Goal: Task Accomplishment & Management: Use online tool/utility

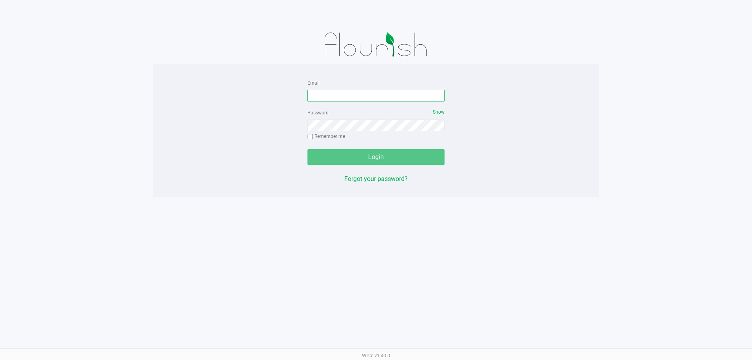
click at [326, 99] on input "Email" at bounding box center [375, 96] width 137 height 12
type input "[EMAIL_ADDRESS][DOMAIN_NAME]"
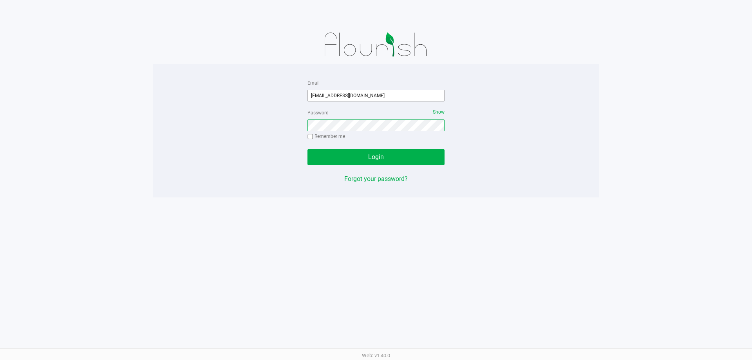
click at [307, 149] on button "Login" at bounding box center [375, 157] width 137 height 16
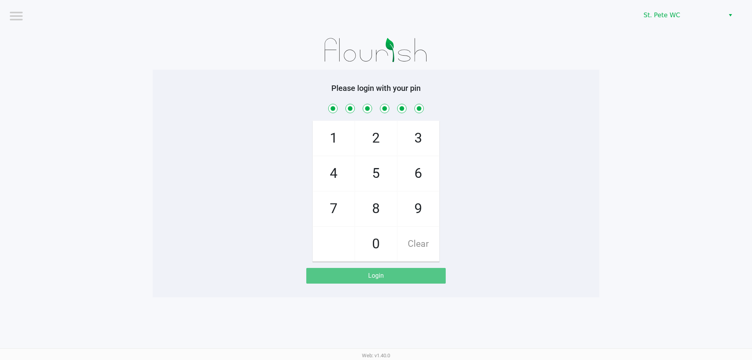
checkbox input "true"
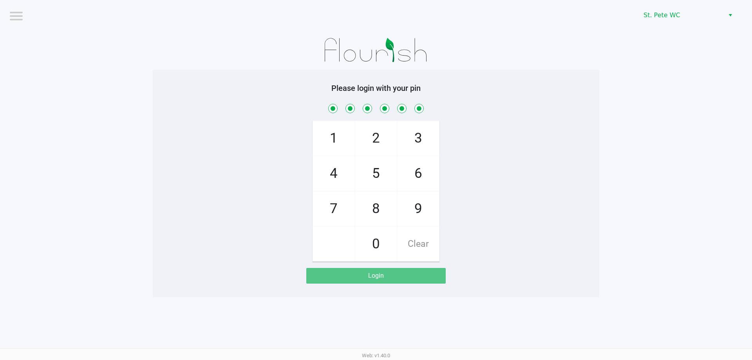
checkbox input "true"
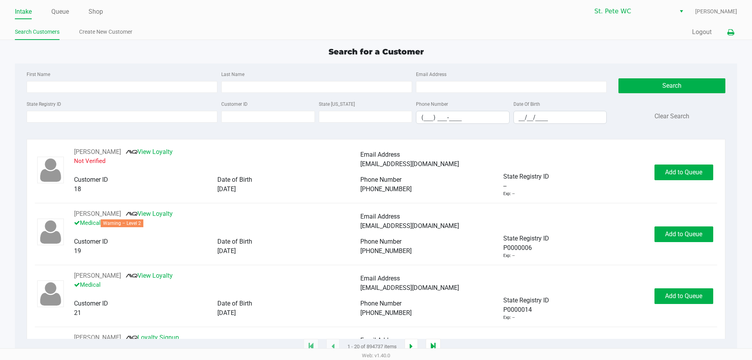
click at [732, 32] on icon at bounding box center [730, 32] width 7 height 5
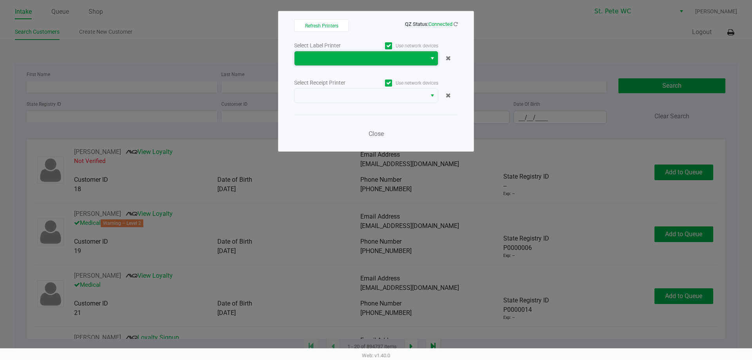
click at [414, 56] on span at bounding box center [360, 58] width 123 height 9
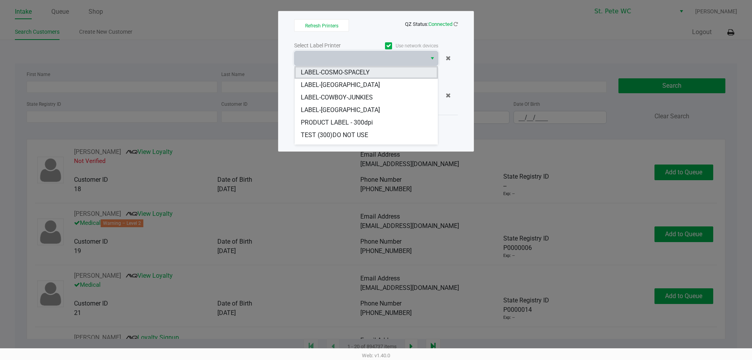
click at [368, 76] on span "LABEL-COSMO-SPACELY" at bounding box center [335, 72] width 69 height 9
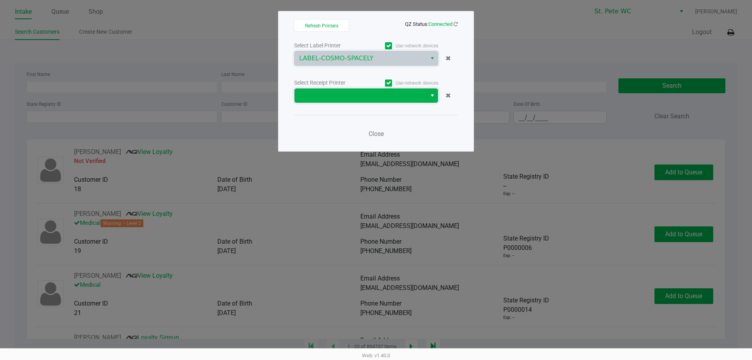
click at [369, 92] on span at bounding box center [360, 95] width 123 height 9
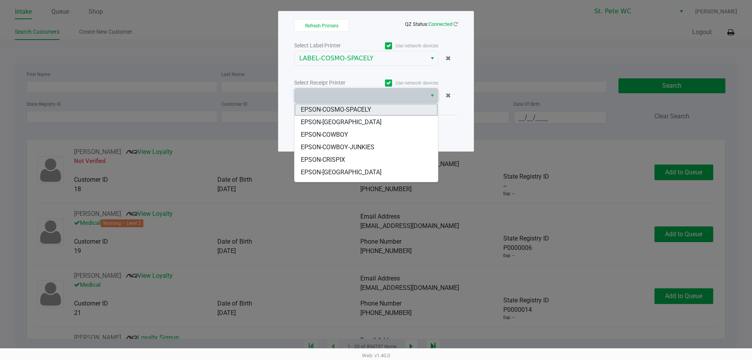
click at [365, 112] on span "EPSON-COSMO-SPACELY" at bounding box center [336, 109] width 70 height 9
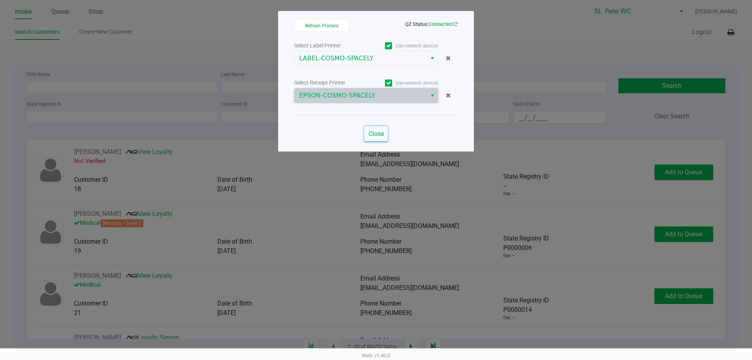
click at [374, 132] on span "Close" at bounding box center [375, 133] width 15 height 7
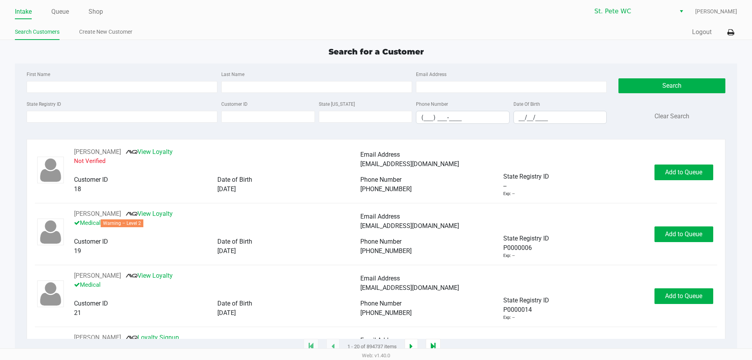
click at [256, 42] on app-point-of-sale "Intake Queue Shop St. Pete WC Micah Mayer Search Customers Create New Customer …" at bounding box center [376, 173] width 752 height 347
click at [95, 11] on link "Shop" at bounding box center [95, 11] width 14 height 11
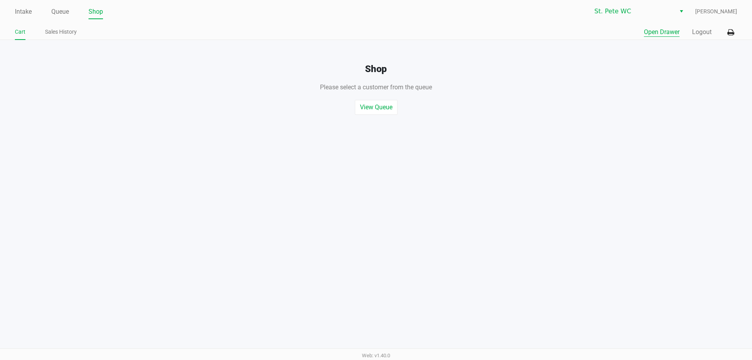
click at [646, 34] on button "Open Drawer" at bounding box center [662, 31] width 36 height 9
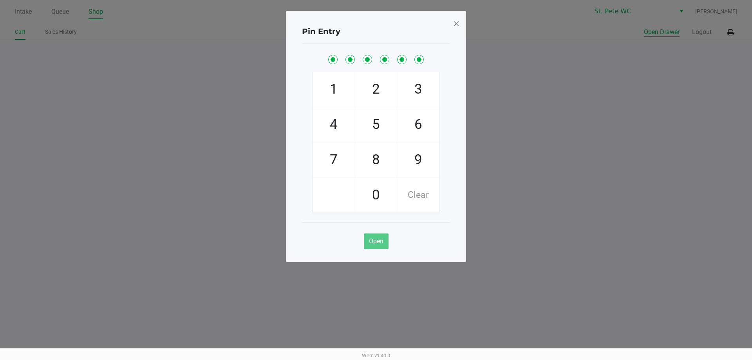
click at [644, 27] on button "Open Drawer" at bounding box center [662, 31] width 36 height 9
checkbox input "true"
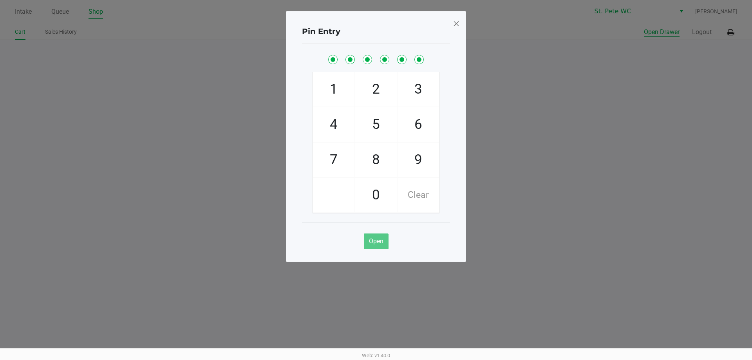
checkbox input "true"
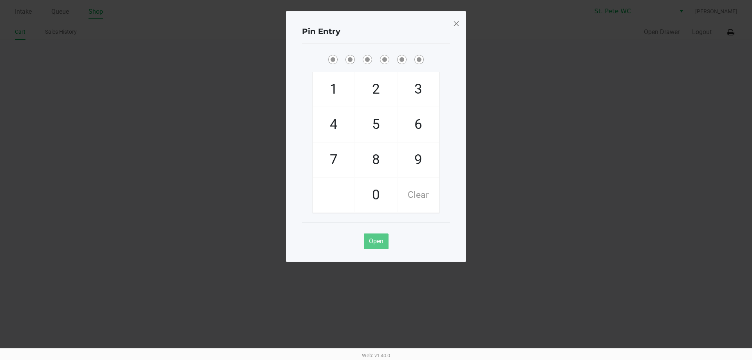
click at [455, 25] on span at bounding box center [456, 23] width 7 height 13
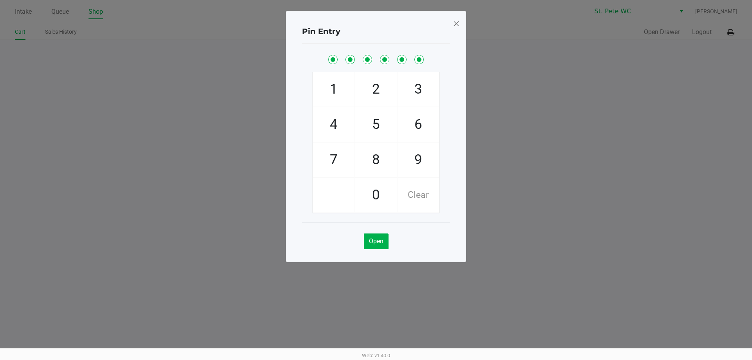
click at [455, 25] on div "Pin Entry 1 4 7 2 5 8 0 3 6 9 Clear Open" at bounding box center [376, 116] width 180 height 251
click at [455, 25] on span at bounding box center [456, 23] width 7 height 13
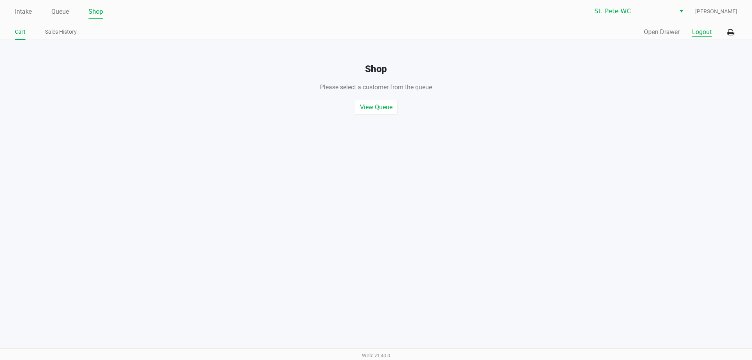
click at [706, 34] on button "Logout" at bounding box center [702, 31] width 20 height 9
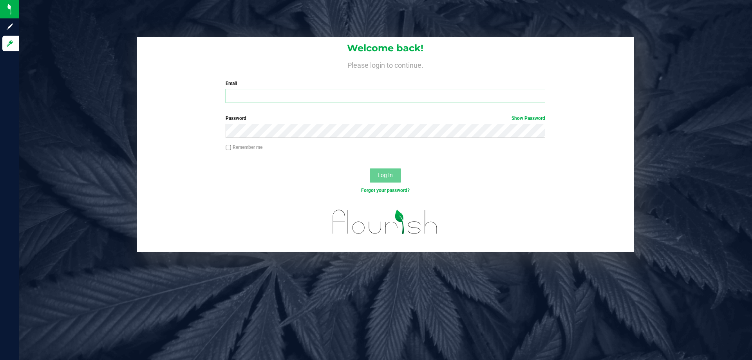
click at [356, 99] on input "Email" at bounding box center [384, 96] width 319 height 14
type input "[EMAIL_ADDRESS][DOMAIN_NAME]"
click at [370, 168] on button "Log In" at bounding box center [385, 175] width 31 height 14
